Goal: Task Accomplishment & Management: Manage account settings

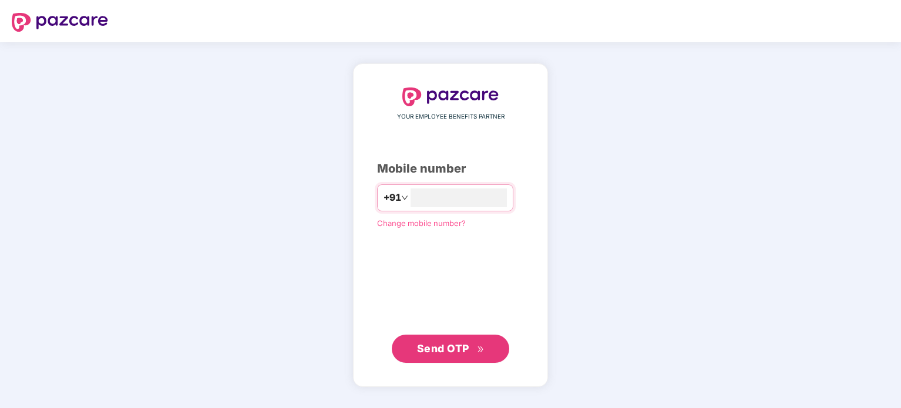
type input "**********"
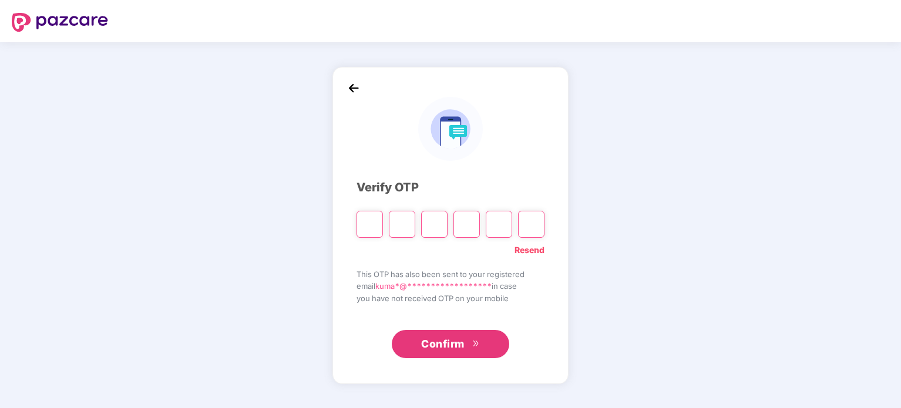
type input "*"
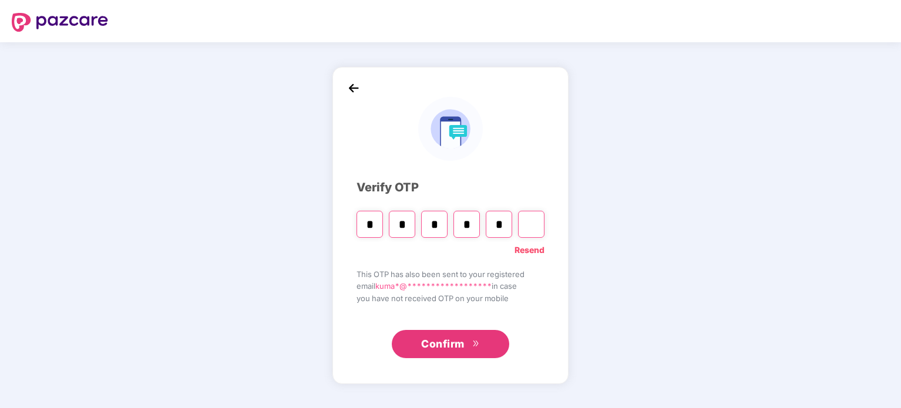
type input "*"
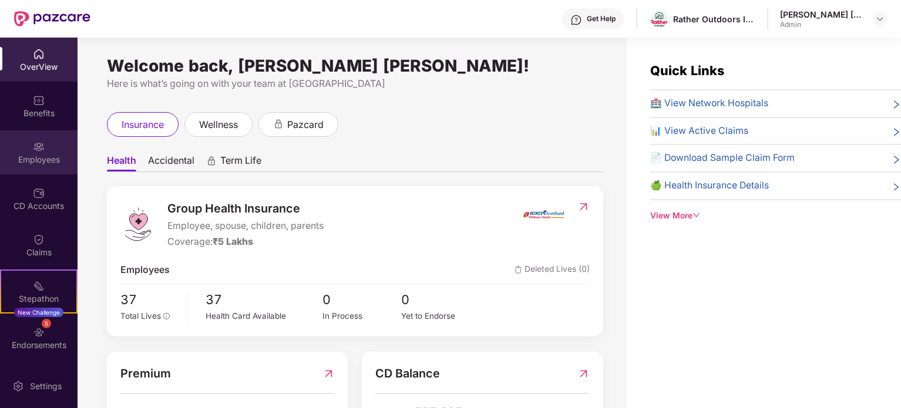
click at [41, 154] on div "Employees" at bounding box center [39, 160] width 78 height 12
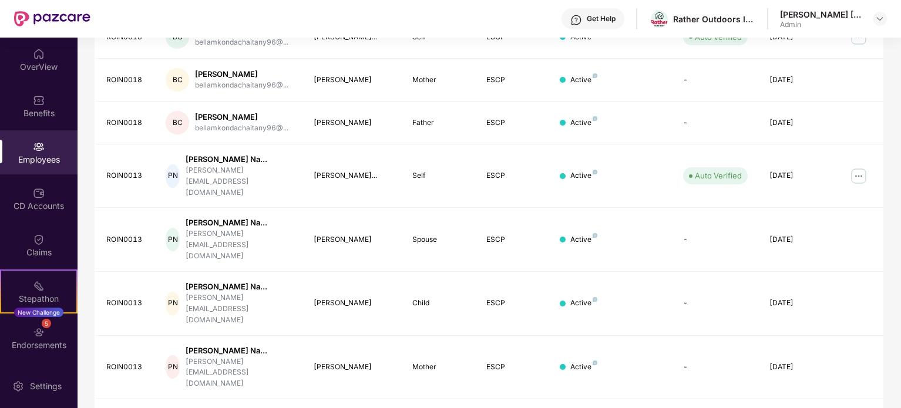
scroll to position [351, 0]
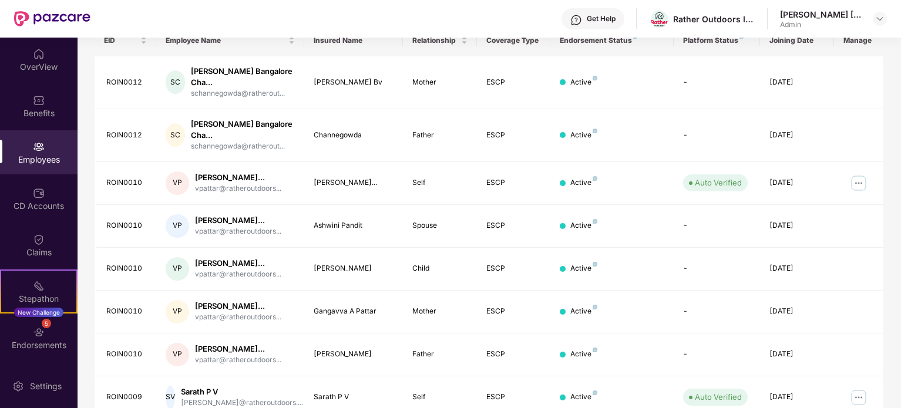
scroll to position [312, 0]
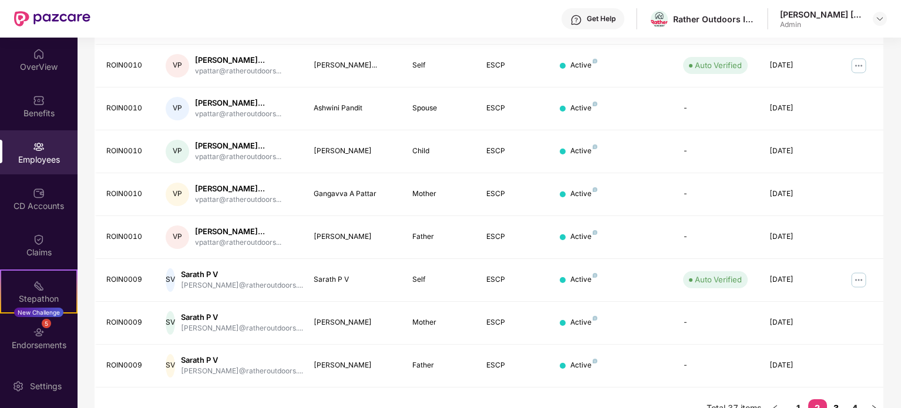
click at [837, 400] on link "3" at bounding box center [836, 409] width 19 height 18
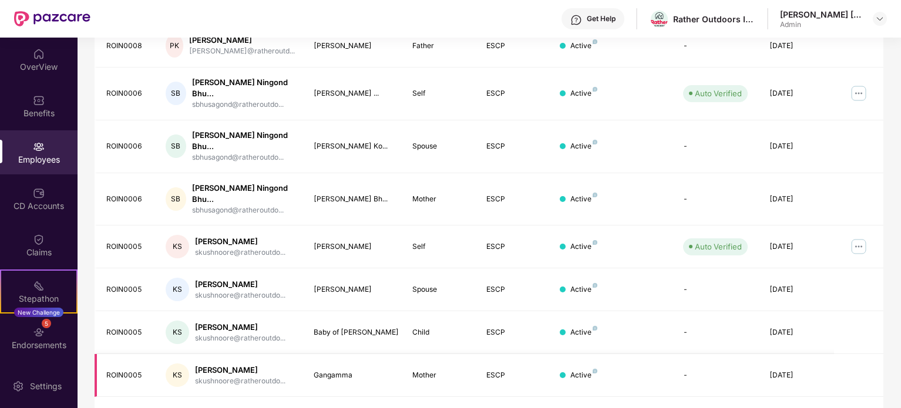
scroll to position [253, 0]
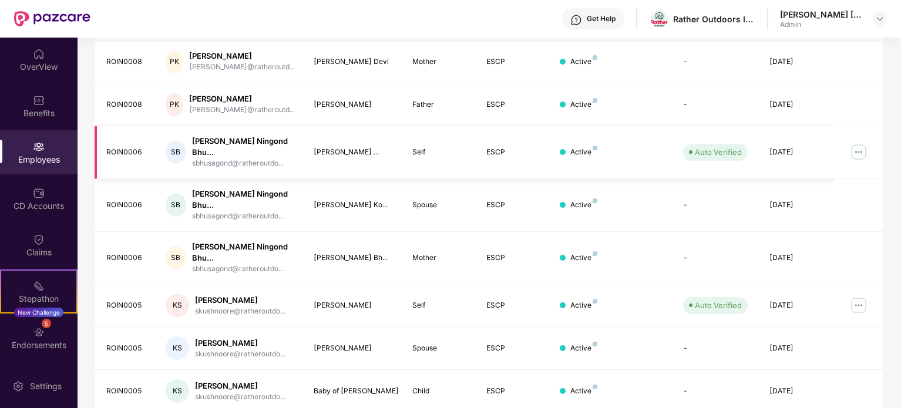
click at [861, 150] on img at bounding box center [859, 152] width 19 height 19
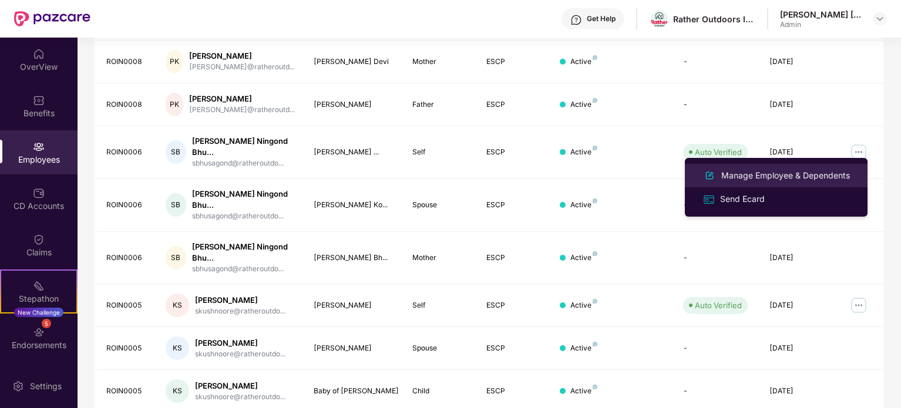
click at [758, 177] on div "Manage Employee & Dependents" at bounding box center [785, 175] width 133 height 13
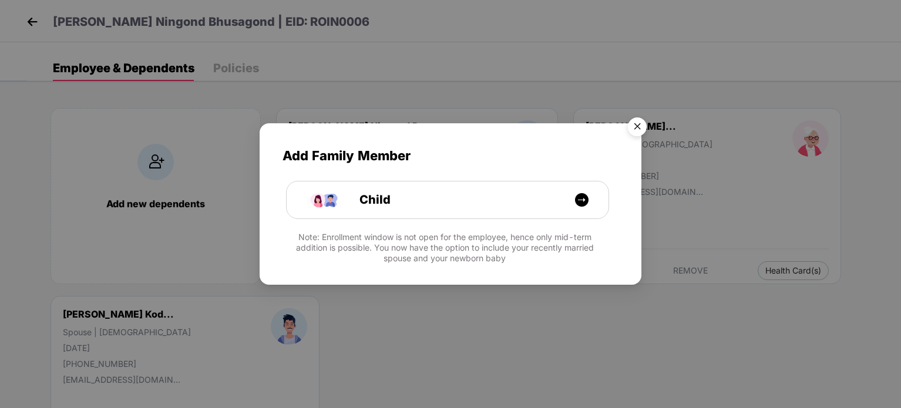
click at [637, 129] on img "Close" at bounding box center [637, 128] width 33 height 33
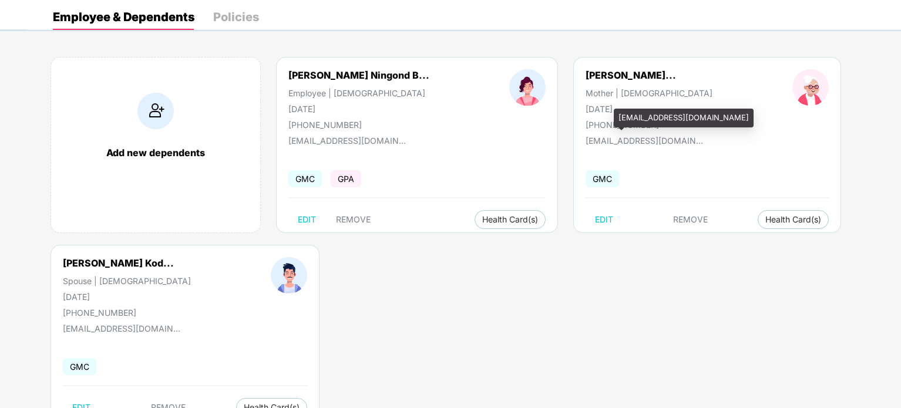
scroll to position [59, 0]
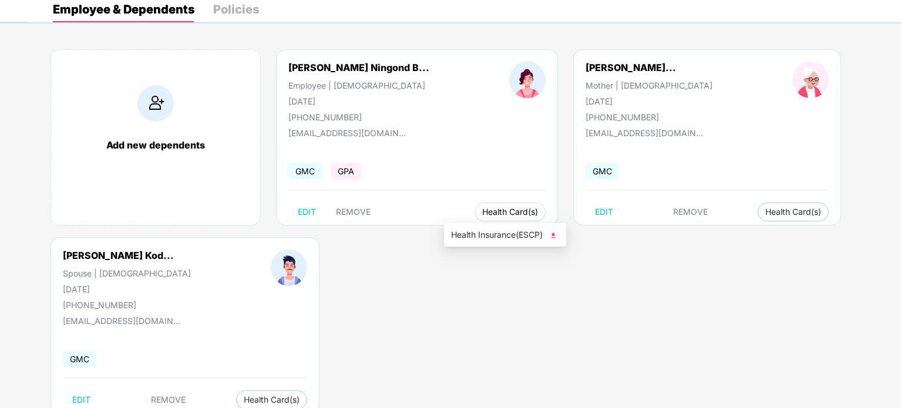
click at [483, 217] on button "Health Card(s)" at bounding box center [510, 212] width 71 height 19
click at [442, 302] on div "Add new dependents [PERSON_NAME] Ningond B... Employee | [DEMOGRAPHIC_DATA] [DA…" at bounding box center [464, 237] width 874 height 411
